Goal: Information Seeking & Learning: Check status

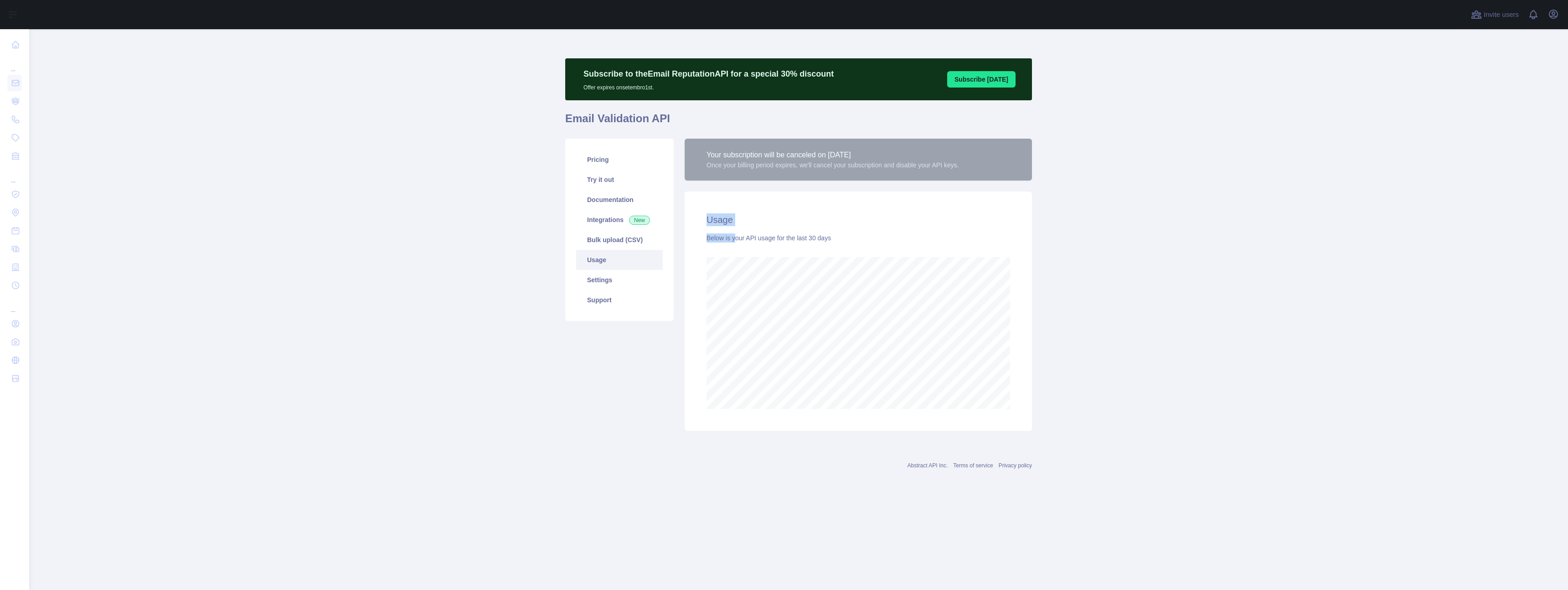
scroll to position [561, 1539]
click at [1130, 300] on main "Subscribe to the Email Reputation API for a special 30 % discount Offer expires…" at bounding box center [799, 309] width 1539 height 561
drag, startPoint x: 758, startPoint y: 166, endPoint x: 789, endPoint y: 166, distance: 31.0
click at [789, 166] on div "Once your billing period expires, we'll cancel your subscription and disable yo…" at bounding box center [833, 165] width 253 height 9
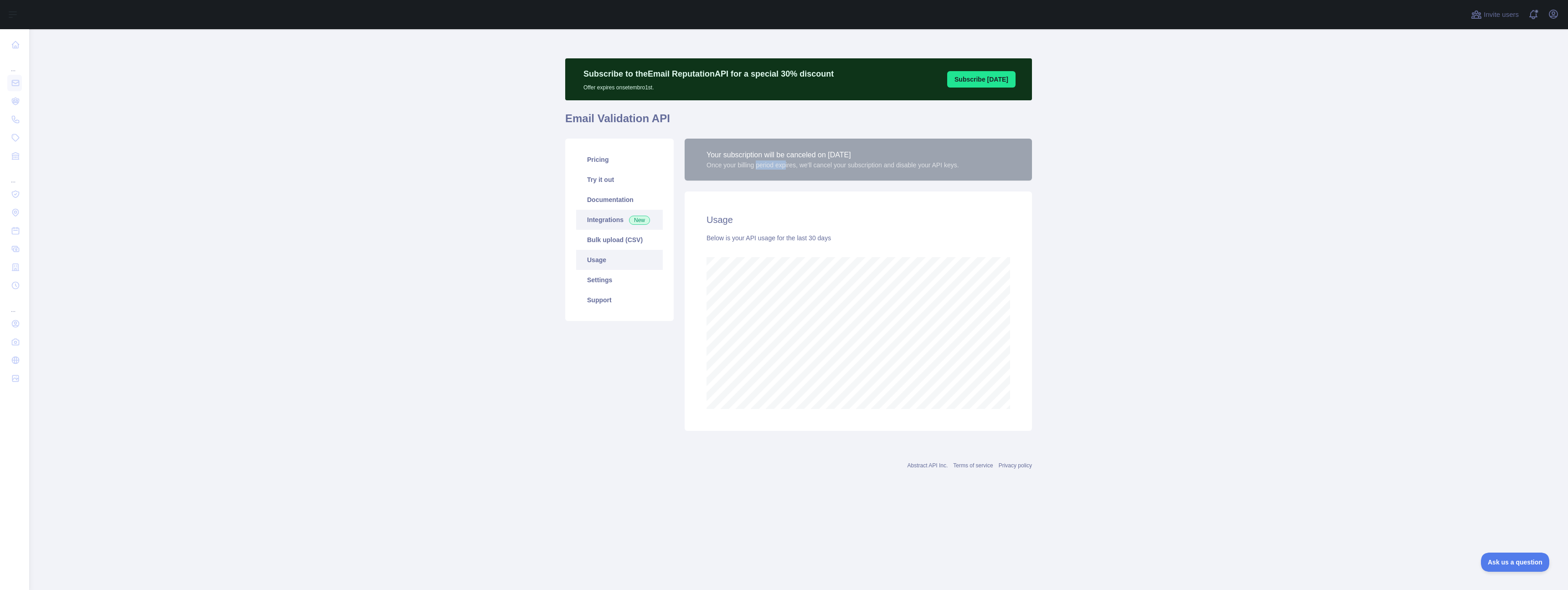
click at [634, 221] on span "New" at bounding box center [639, 220] width 21 height 9
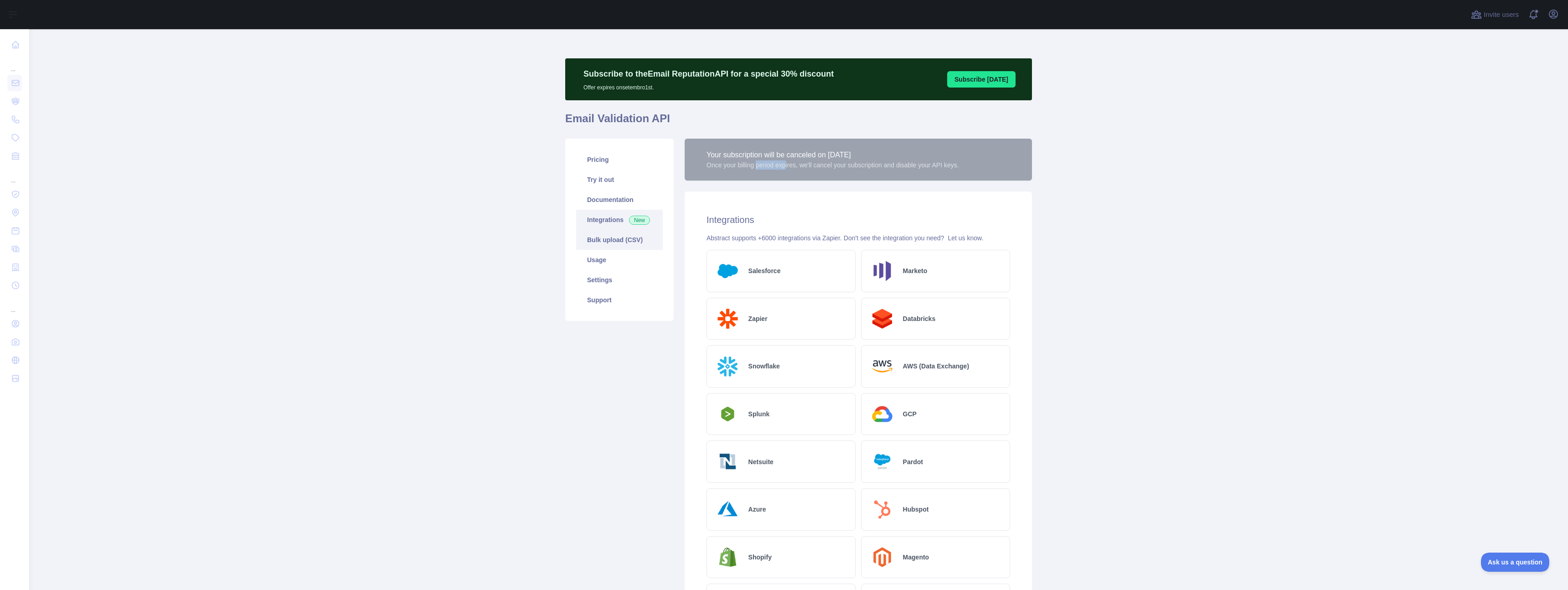
click at [633, 237] on link "Bulk upload (CSV)" at bounding box center [620, 239] width 86 height 20
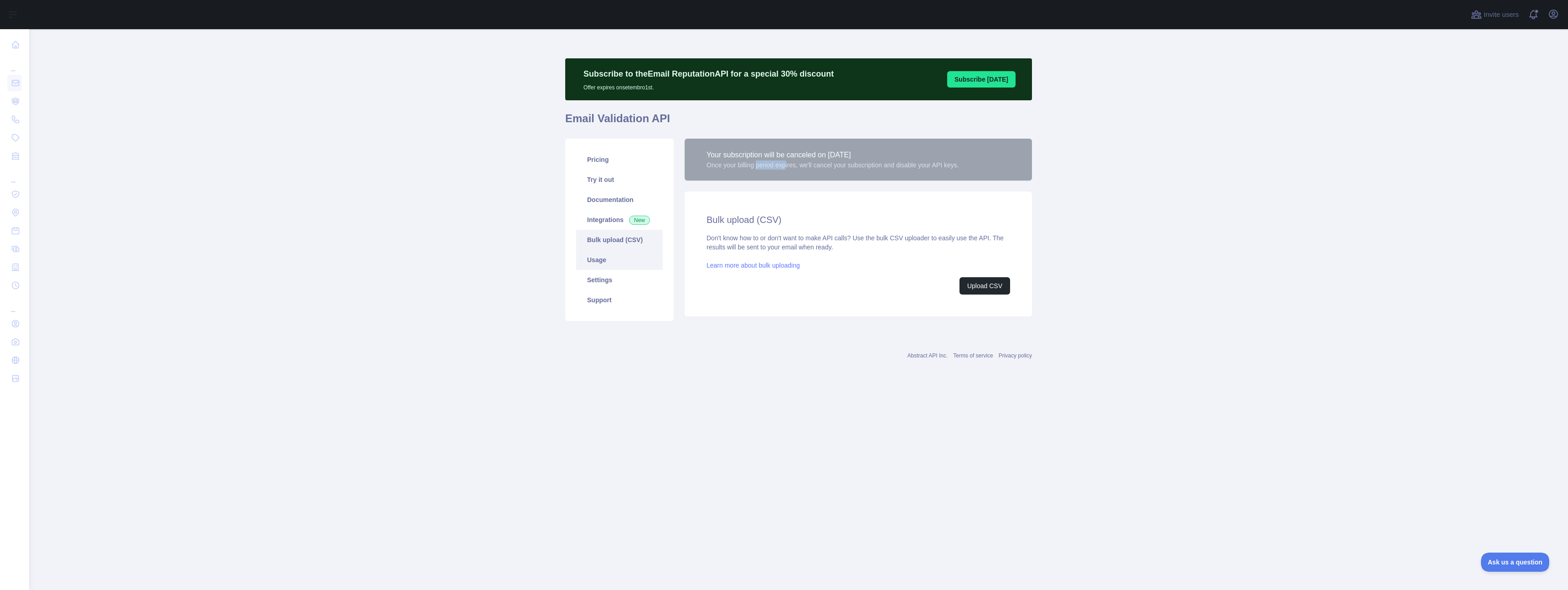
click at [626, 261] on link "Usage" at bounding box center [620, 259] width 86 height 20
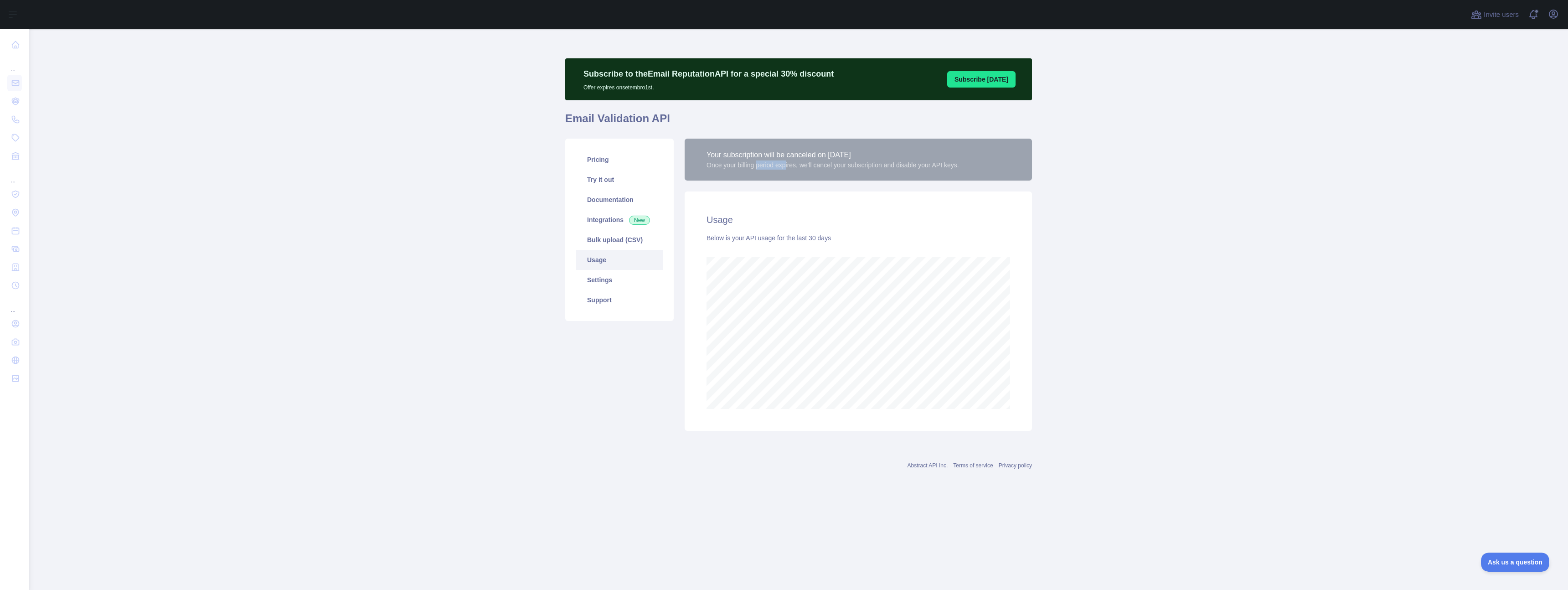
scroll to position [561, 1539]
drag, startPoint x: 732, startPoint y: 241, endPoint x: 816, endPoint y: 240, distance: 84.0
click at [814, 240] on div "Below is your API usage for the last 30 days" at bounding box center [858, 237] width 304 height 9
click at [761, 241] on div "Below is your API usage for the last 30 days" at bounding box center [858, 237] width 304 height 9
drag, startPoint x: 721, startPoint y: 162, endPoint x: 761, endPoint y: 163, distance: 40.0
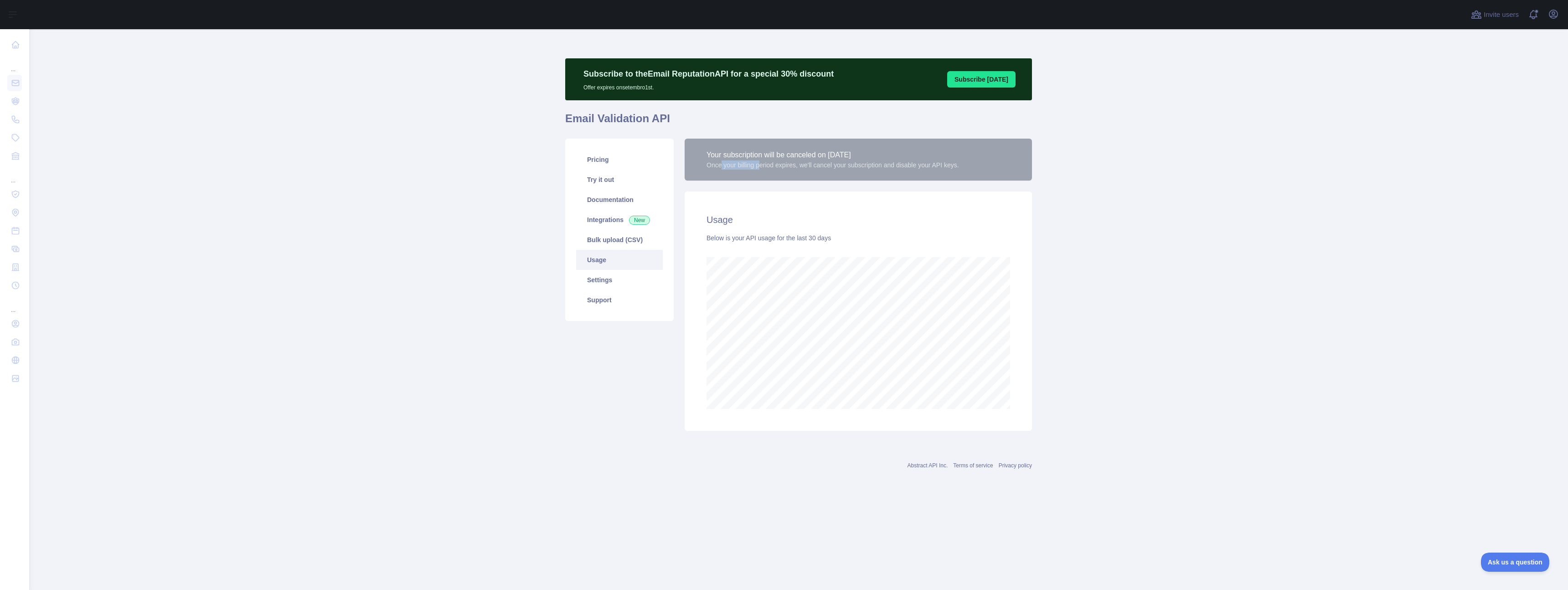
click at [761, 163] on div "Once your billing period expires, we'll cancel your subscription and disable yo…" at bounding box center [833, 165] width 253 height 9
drag, startPoint x: 853, startPoint y: 164, endPoint x: 928, endPoint y: 167, distance: 75.1
click at [928, 167] on div "Once your billing period expires, we'll cancel your subscription and disable yo…" at bounding box center [833, 165] width 253 height 9
click at [626, 166] on link "Pricing" at bounding box center [620, 160] width 86 height 20
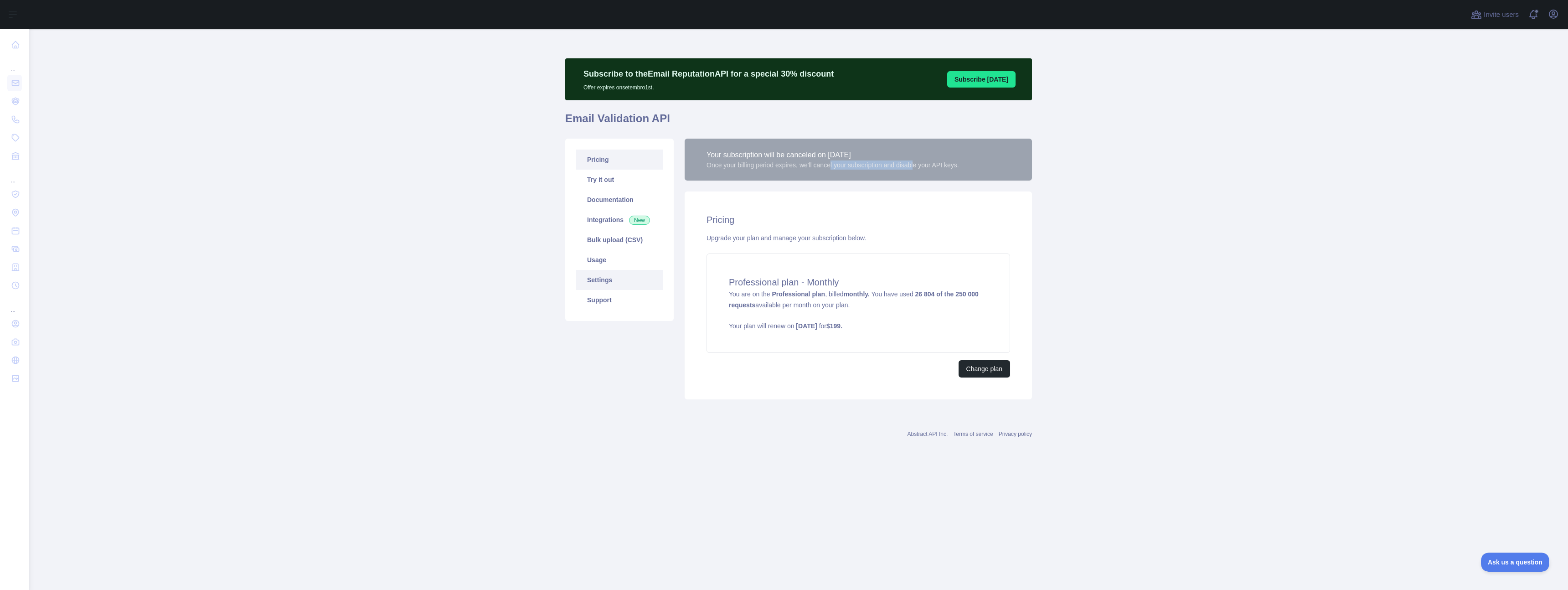
click at [614, 273] on link "Settings" at bounding box center [620, 279] width 86 height 20
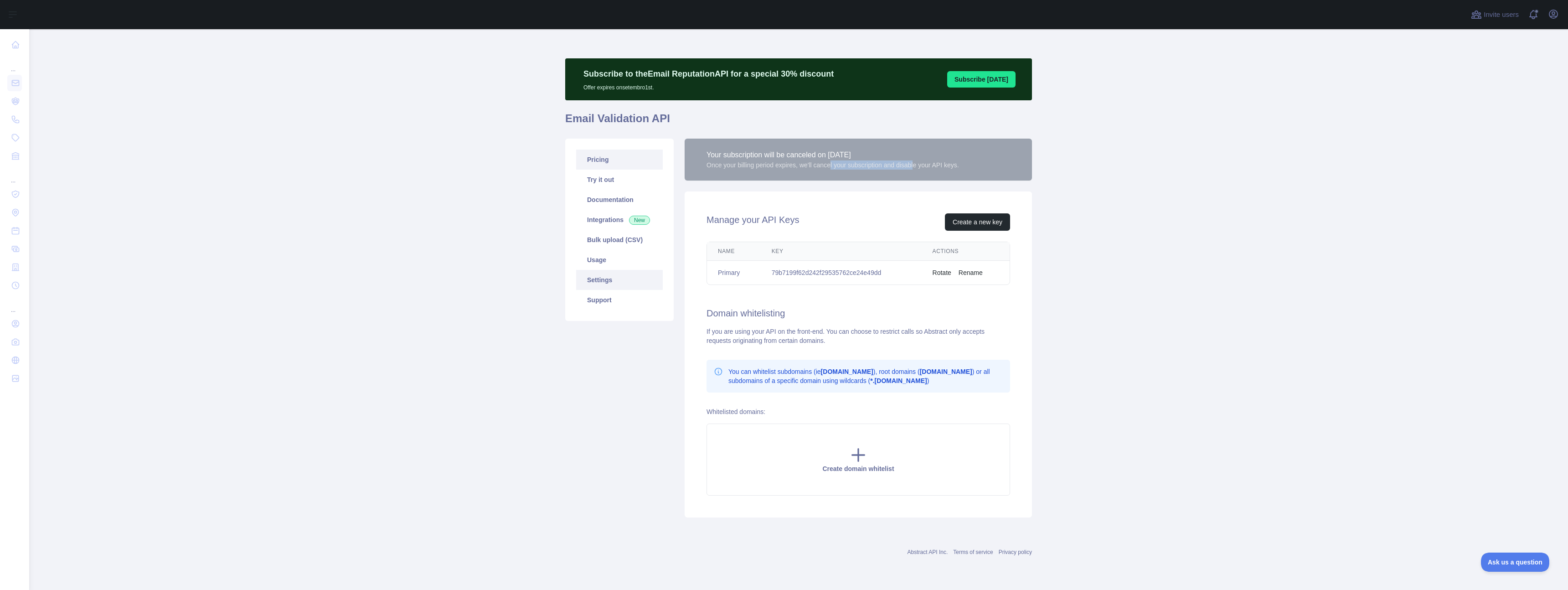
click at [618, 161] on link "Pricing" at bounding box center [620, 160] width 86 height 20
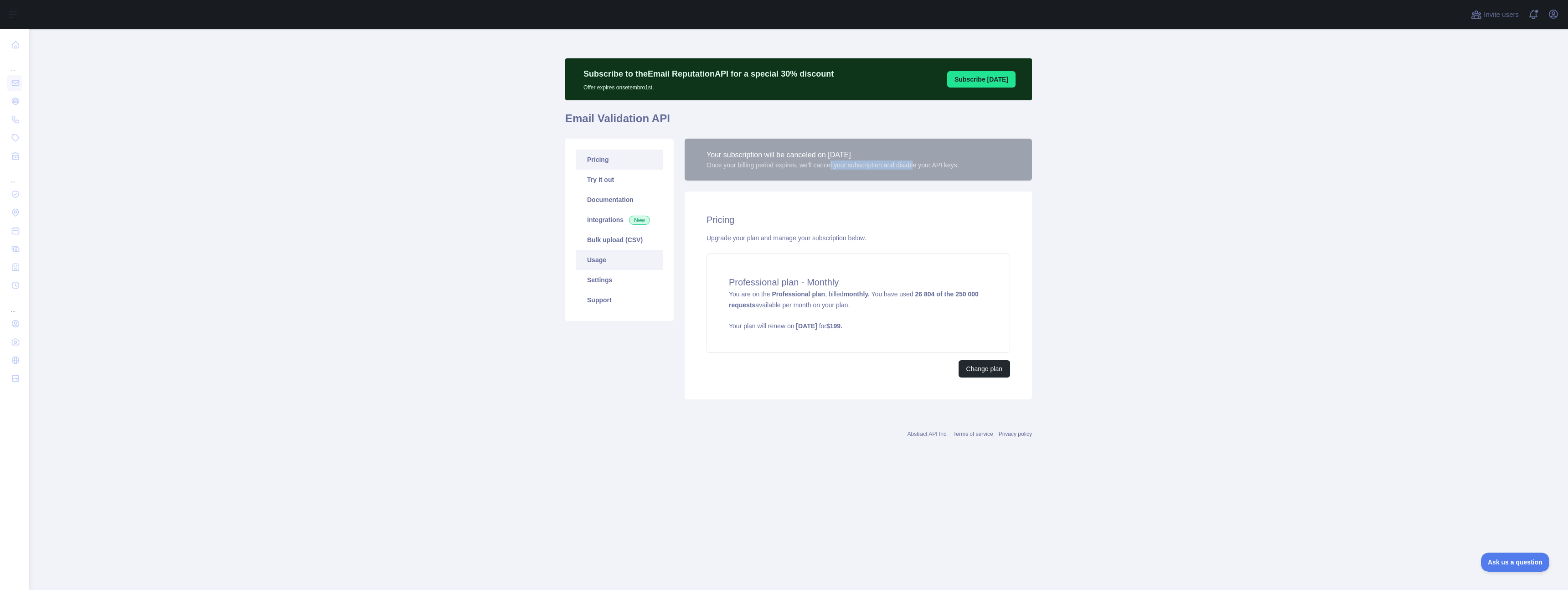
click at [620, 259] on link "Usage" at bounding box center [620, 259] width 86 height 20
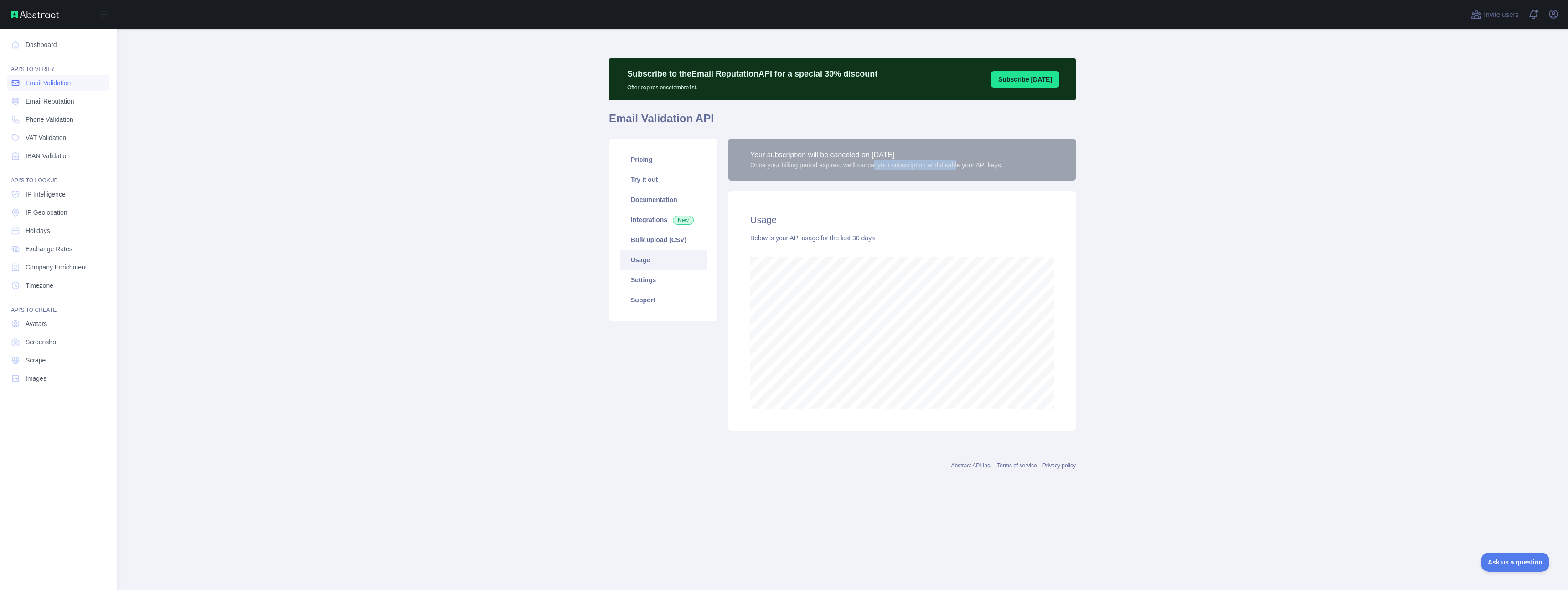
scroll to position [455387, 454363]
click at [61, 102] on span "Email Reputation" at bounding box center [50, 101] width 49 height 9
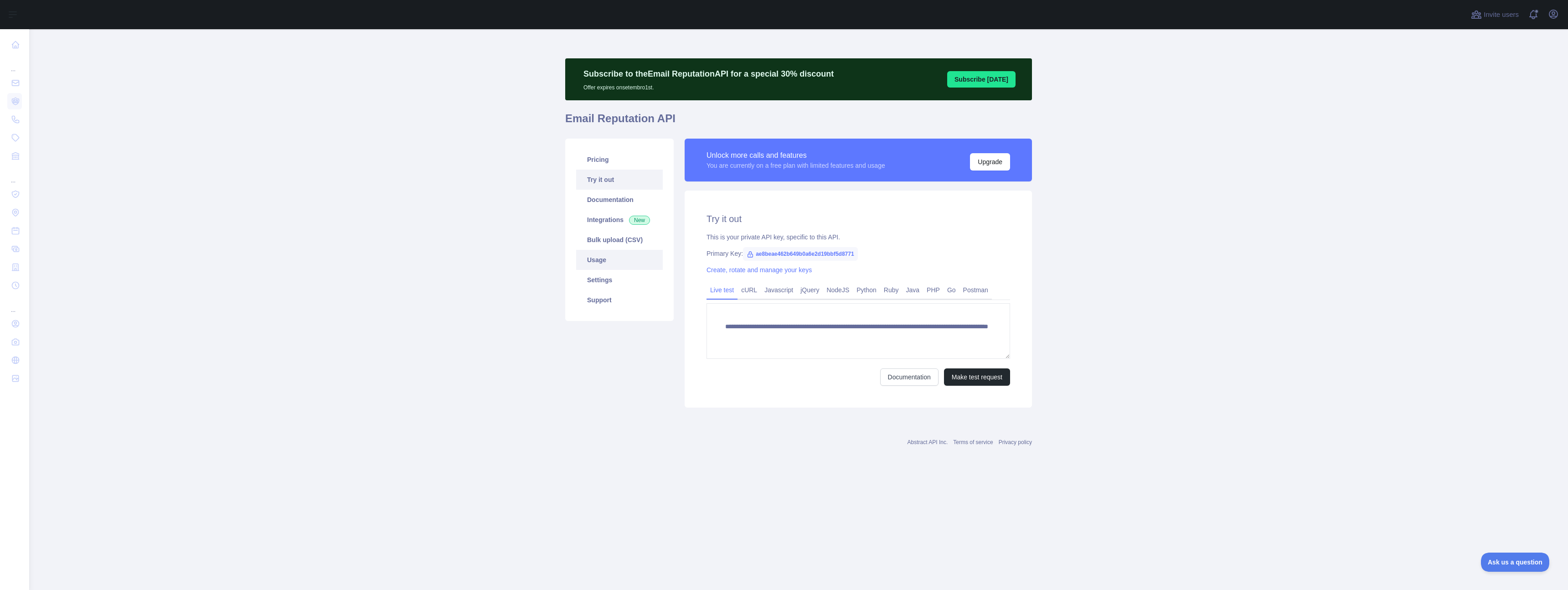
click at [635, 261] on link "Usage" at bounding box center [620, 259] width 86 height 20
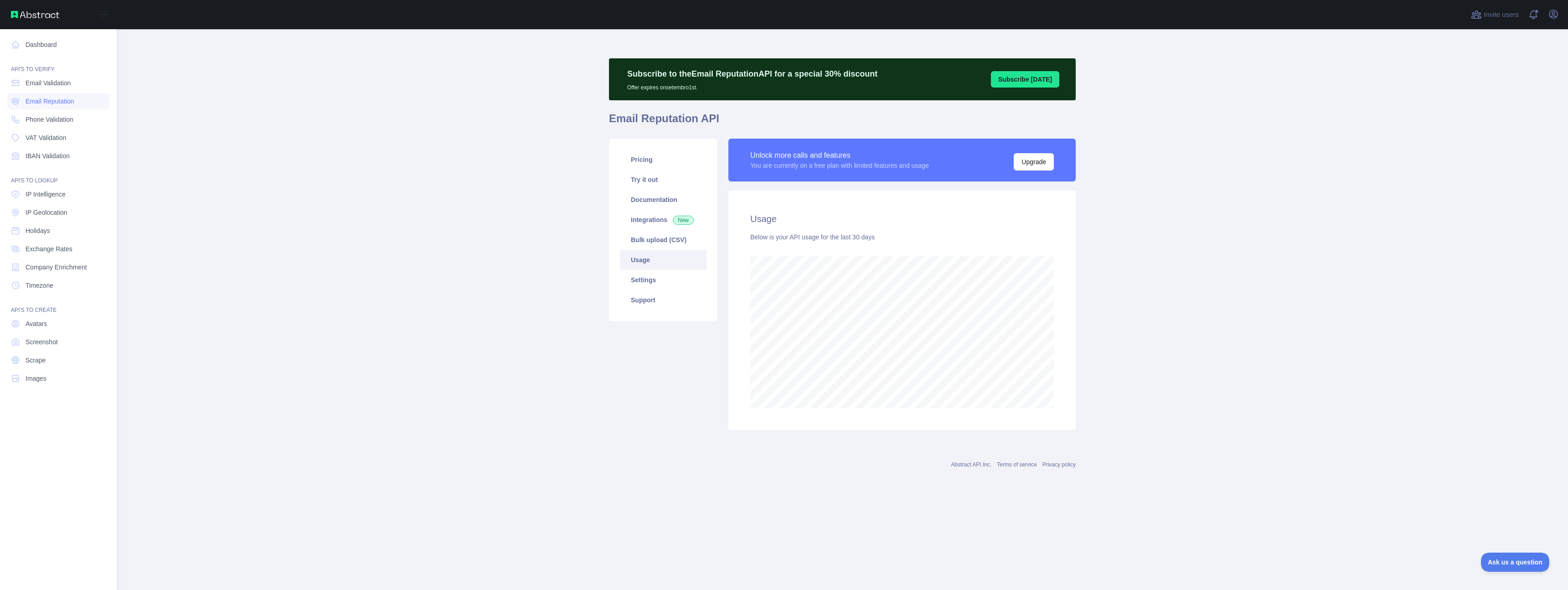
scroll to position [455387, 454363]
click at [35, 80] on span "Email Validation" at bounding box center [48, 83] width 45 height 9
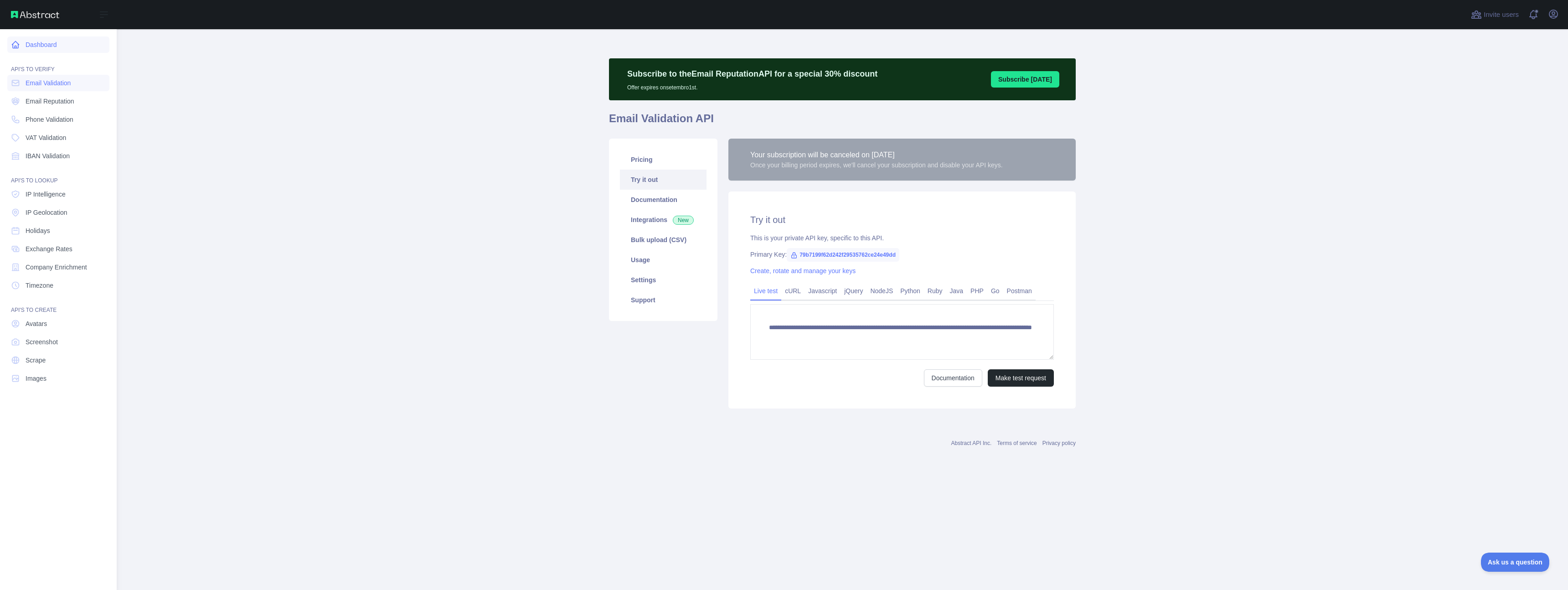
click at [14, 41] on icon at bounding box center [15, 44] width 9 height 9
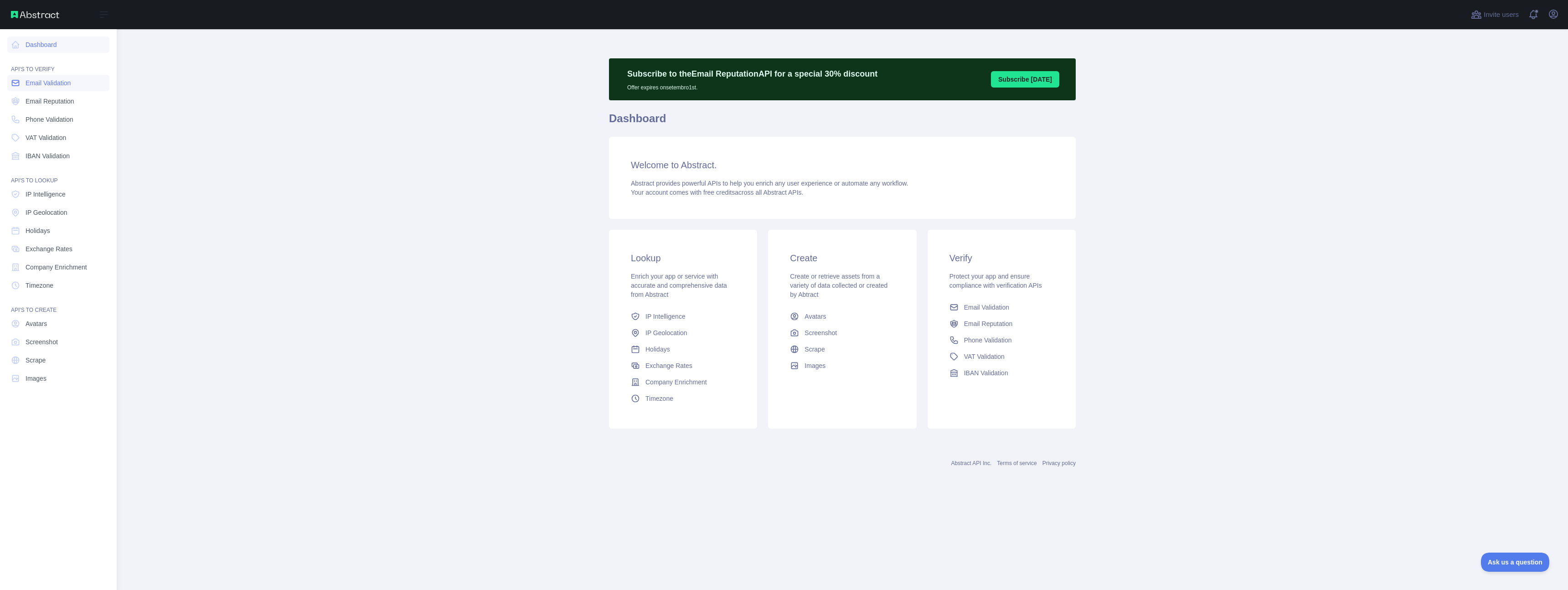
click at [16, 83] on icon at bounding box center [15, 83] width 7 height 5
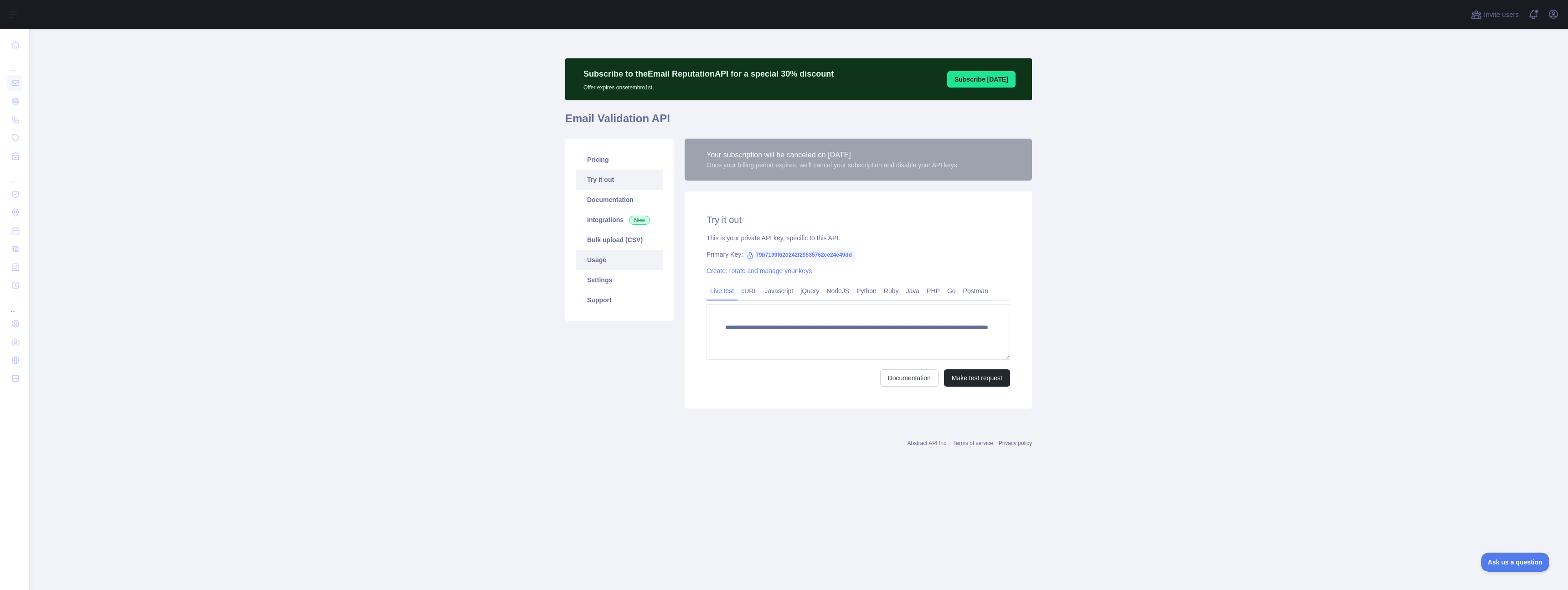
click at [631, 265] on link "Usage" at bounding box center [620, 259] width 86 height 20
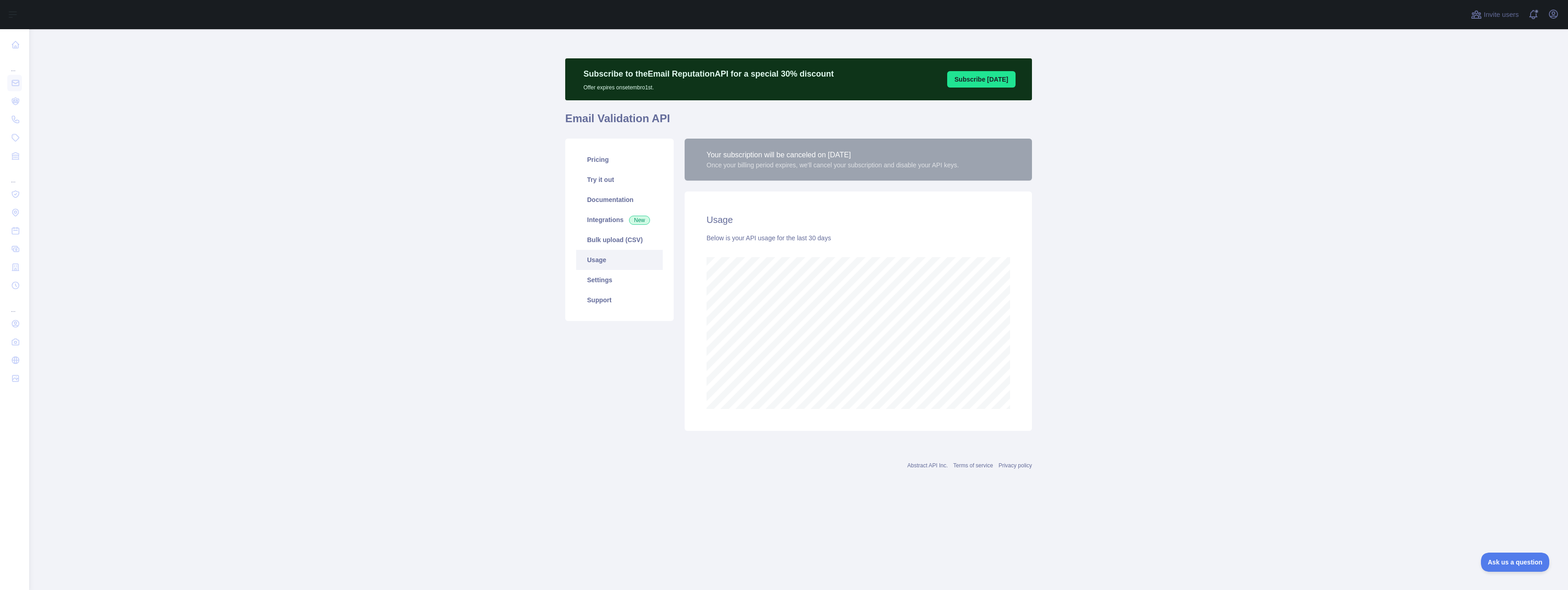
scroll to position [561, 1539]
click at [1043, 302] on main "Subscribe to the Email Reputation API for a special 30 % discount Offer expires…" at bounding box center [799, 309] width 1539 height 561
click at [721, 235] on div "Below is your API usage for the last 30 days" at bounding box center [858, 237] width 304 height 9
click at [1072, 324] on main "Subscribe to the Email Reputation API for a special 30 % discount Offer expires…" at bounding box center [799, 309] width 1539 height 561
drag, startPoint x: 578, startPoint y: 119, endPoint x: 673, endPoint y: 122, distance: 95.0
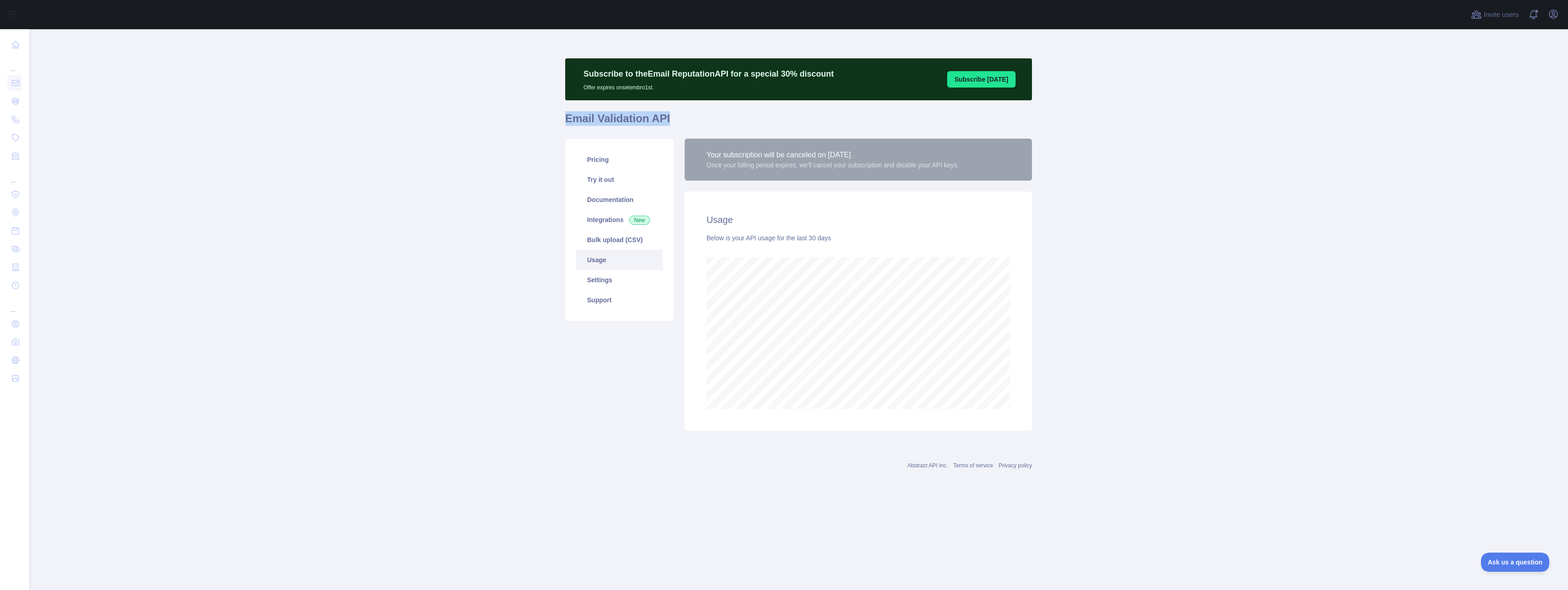
click at [673, 122] on h1 "Email Validation API" at bounding box center [799, 122] width 467 height 22
copy h1 "Email Validation API"
